Goal: Share content

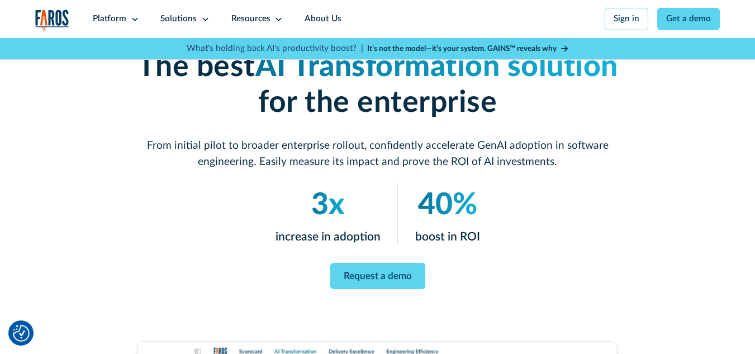
scroll to position [149, 0]
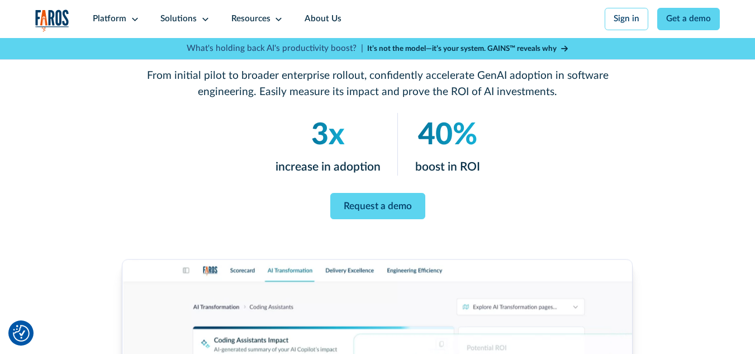
click at [540, 214] on div "Request a demo" at bounding box center [378, 206] width 514 height 26
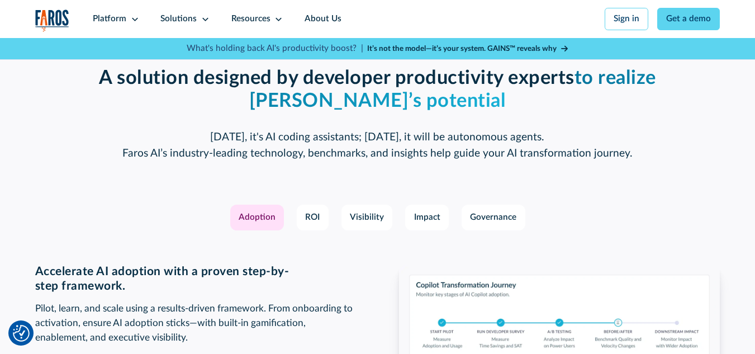
scroll to position [1528, 0]
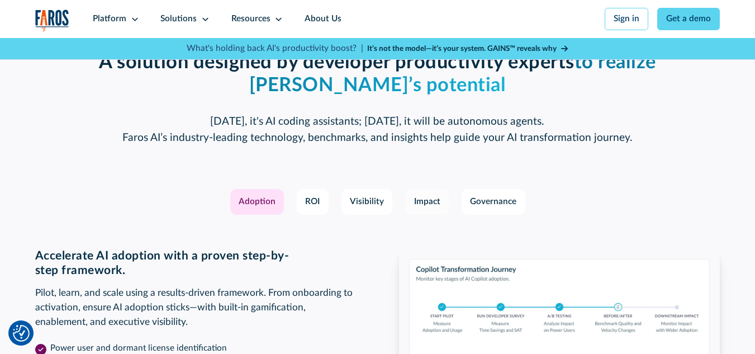
click at [429, 209] on div "Impact" at bounding box center [427, 202] width 26 height 13
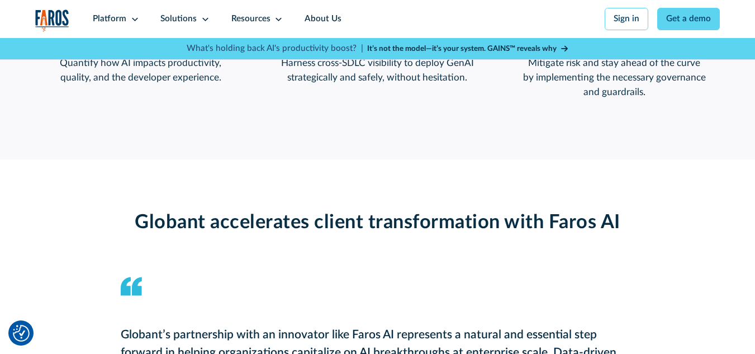
scroll to position [969, 0]
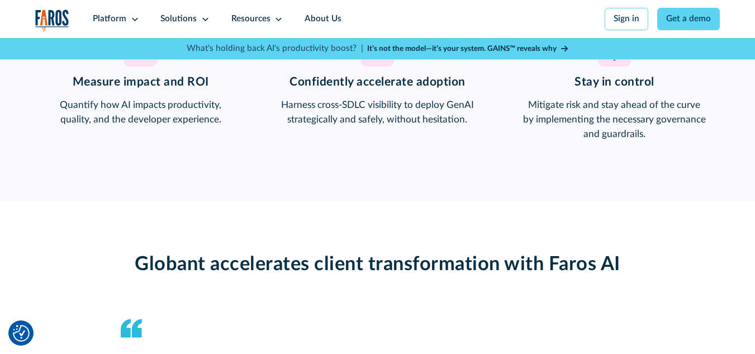
click at [475, 45] on strong "It’s not the model—it’s your system. GAINS™ reveals why" at bounding box center [462, 49] width 190 height 8
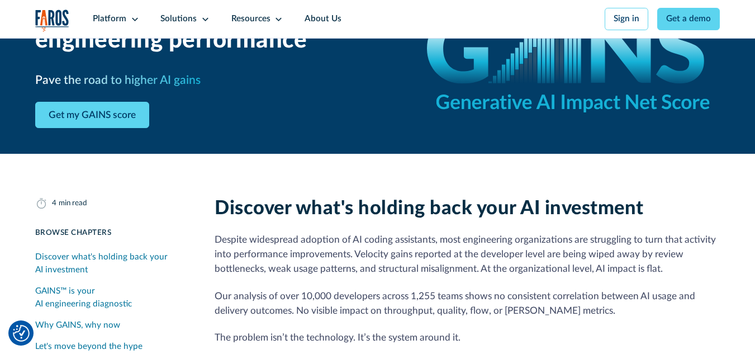
scroll to position [112, 0]
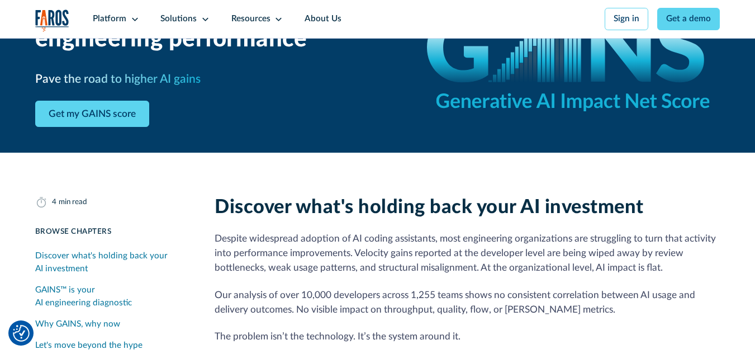
click at [22, 328] on img "Cookie Settings" at bounding box center [21, 333] width 17 height 17
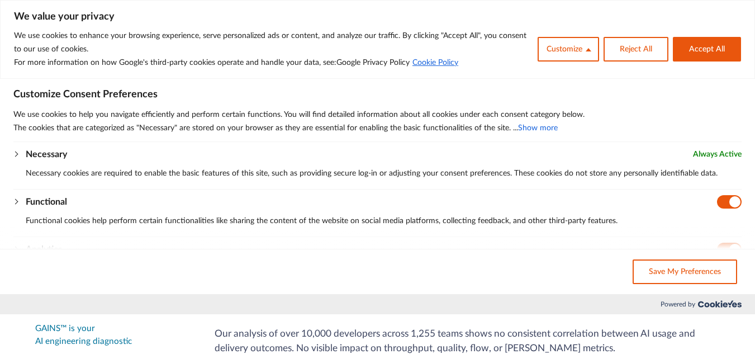
scroll to position [0, 0]
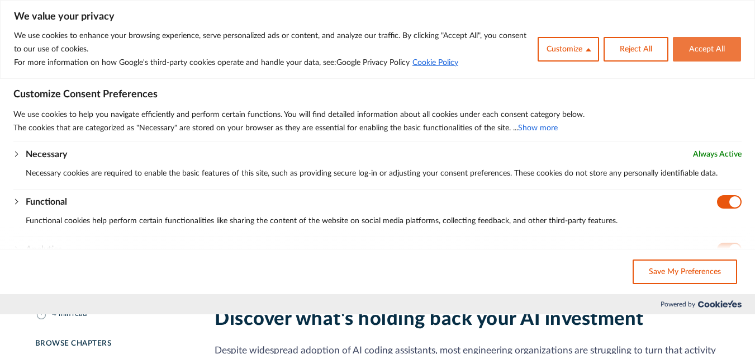
click at [687, 48] on button "Accept All" at bounding box center [707, 49] width 68 height 25
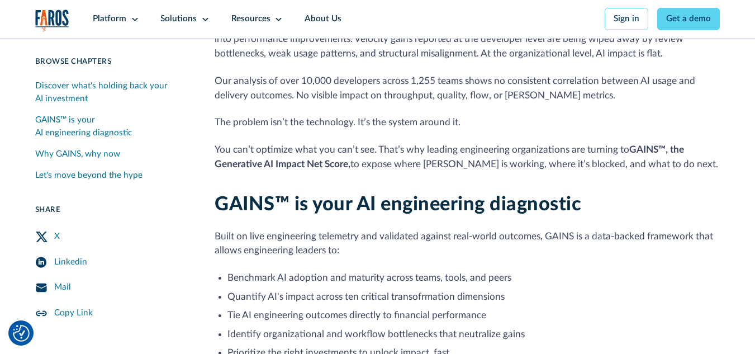
scroll to position [335, 0]
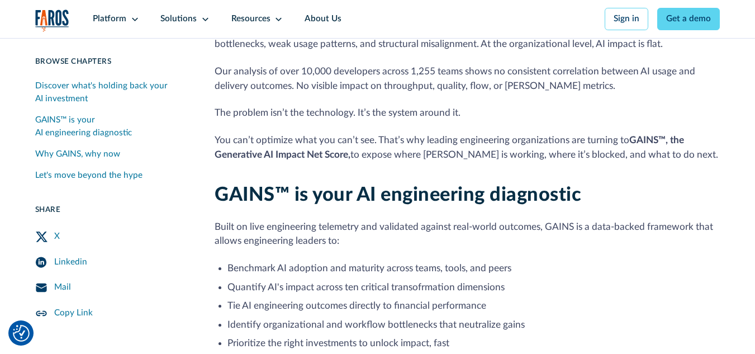
click at [42, 241] on icon "Twitter Share" at bounding box center [42, 236] width 12 height 11
